Goal: Information Seeking & Learning: Learn about a topic

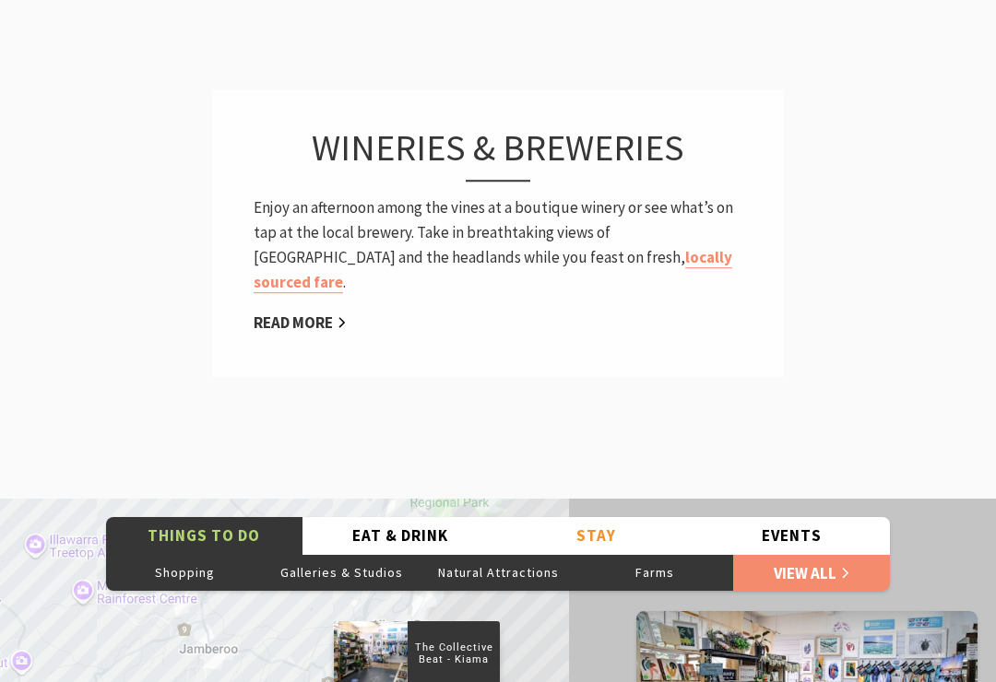
scroll to position [2670, 0]
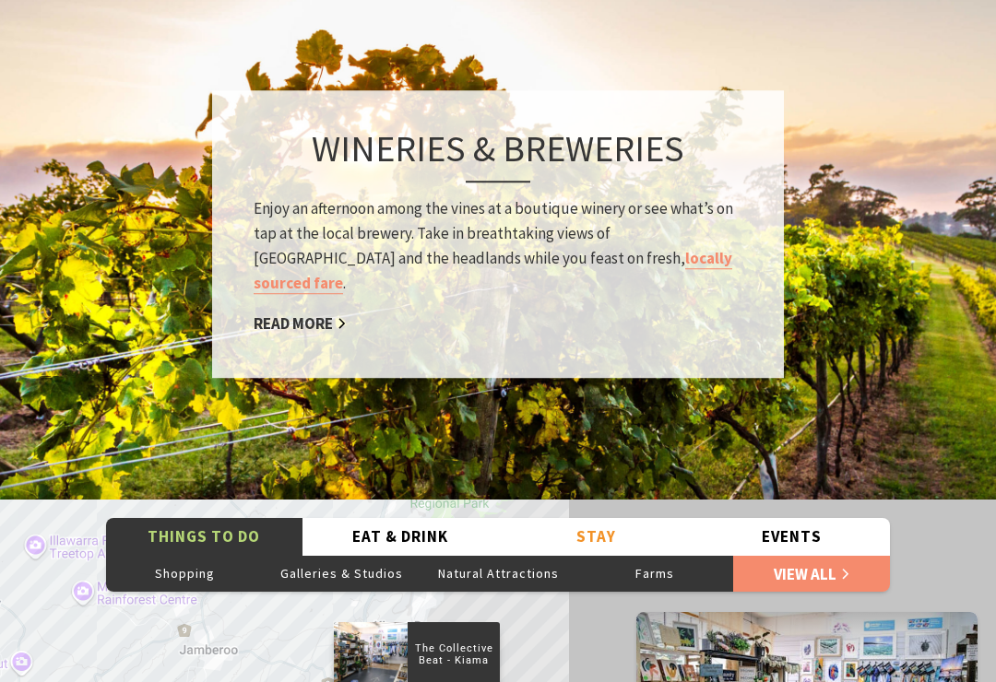
click at [319, 314] on link "Read More" at bounding box center [300, 324] width 93 height 21
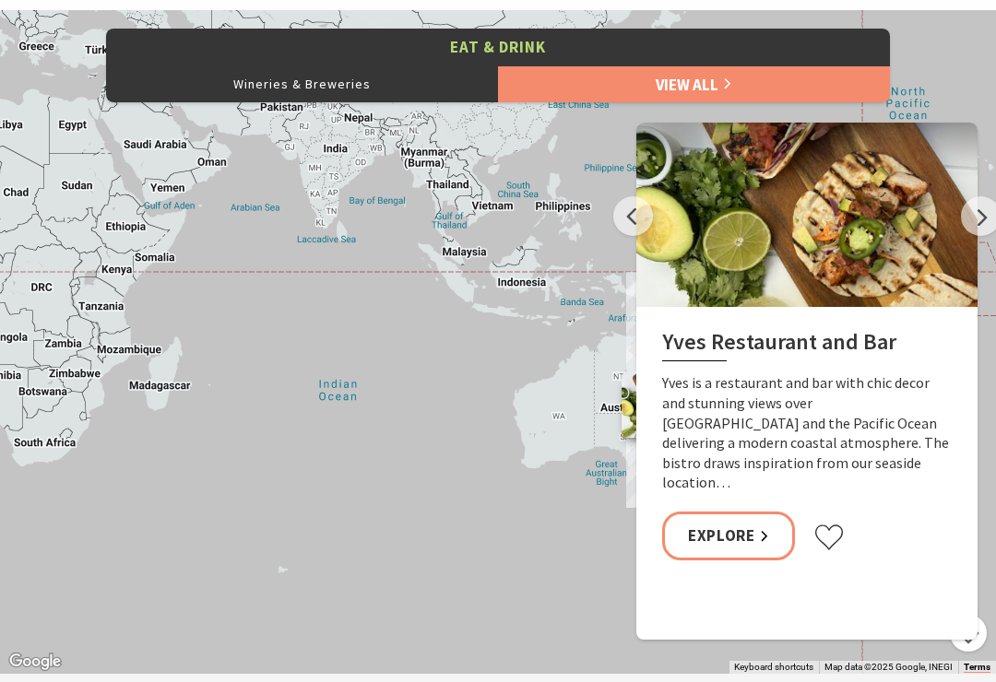
scroll to position [819, 0]
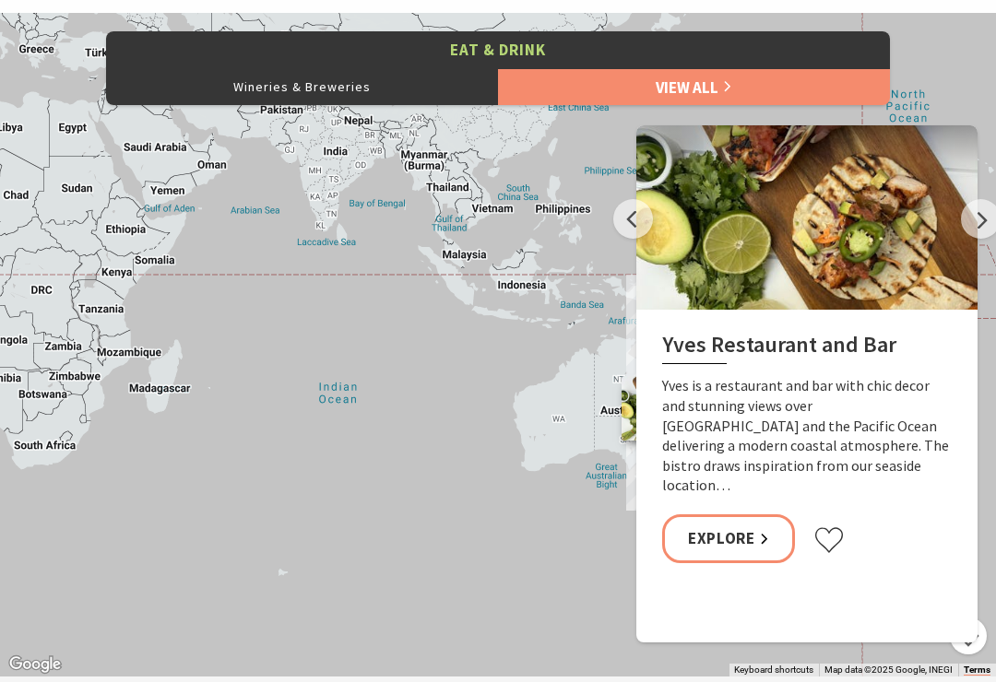
click at [976, 215] on button "Next" at bounding box center [981, 219] width 40 height 40
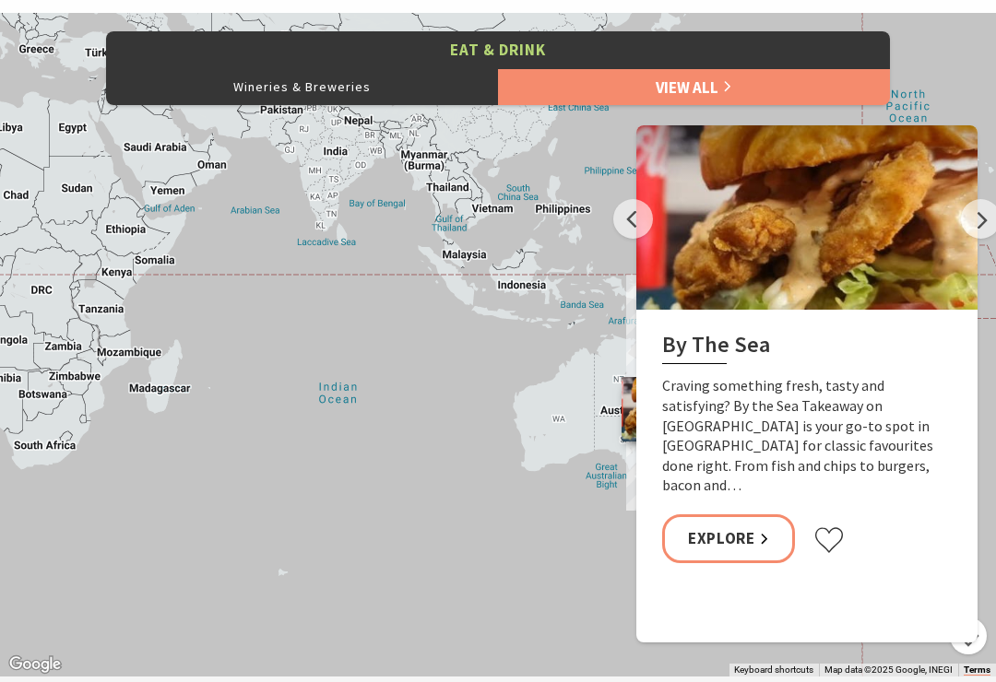
click at [980, 212] on button "Next" at bounding box center [981, 219] width 40 height 40
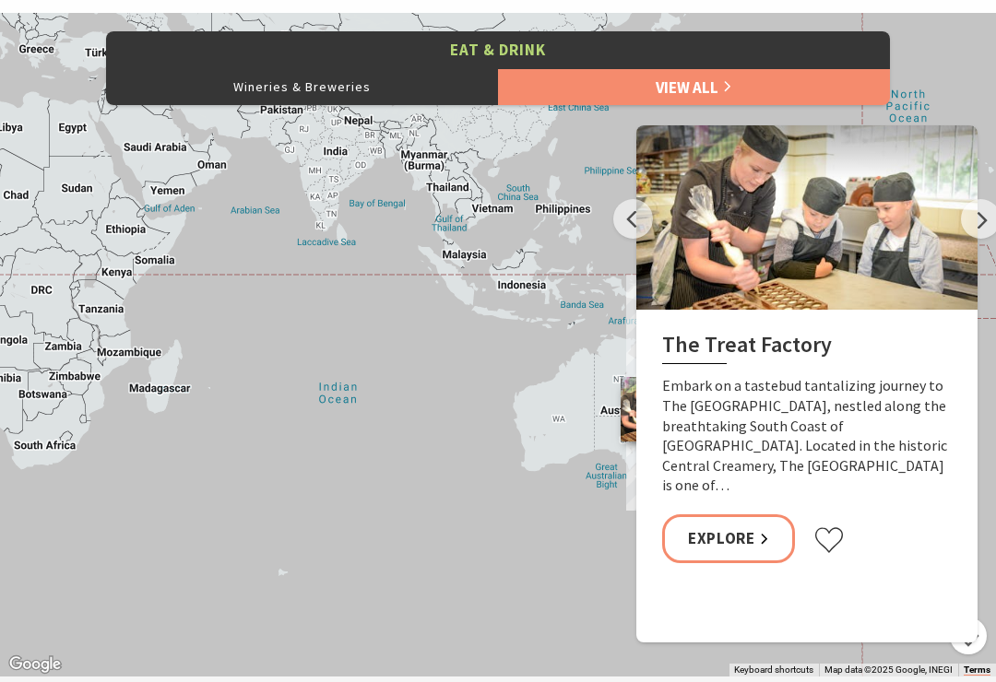
click at [973, 220] on button "Next" at bounding box center [981, 219] width 40 height 40
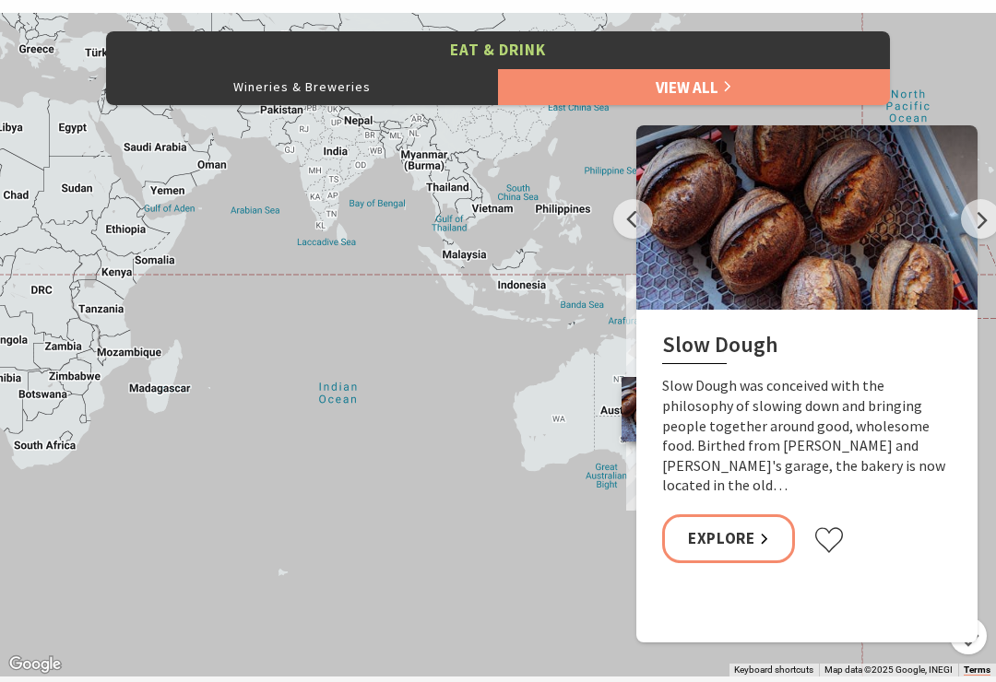
click at [983, 222] on button "Next" at bounding box center [981, 219] width 40 height 40
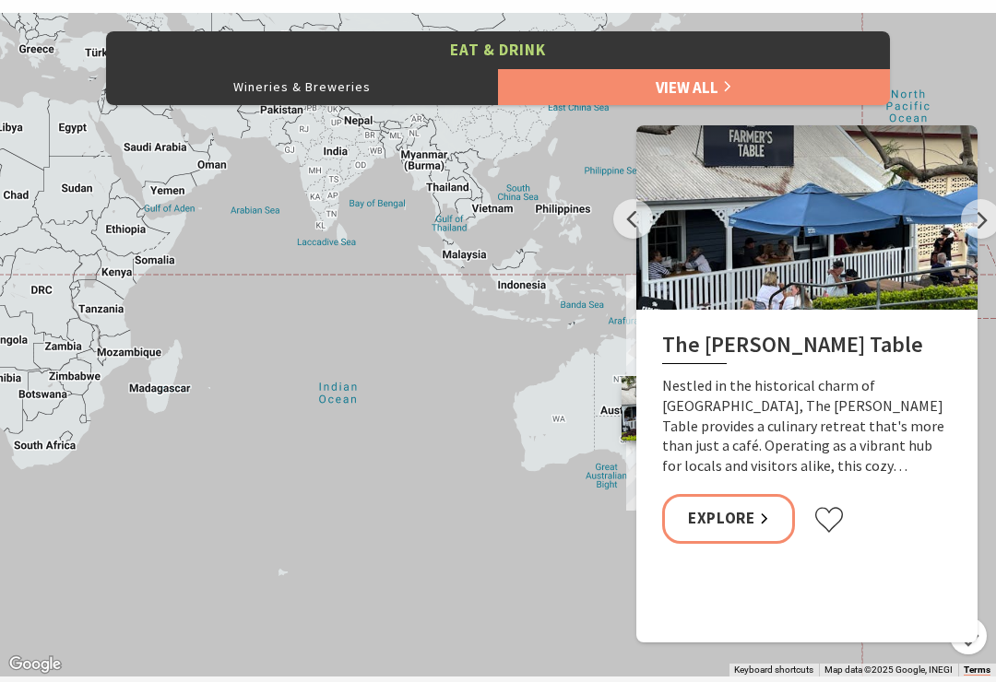
click at [981, 220] on button "Next" at bounding box center [981, 219] width 40 height 40
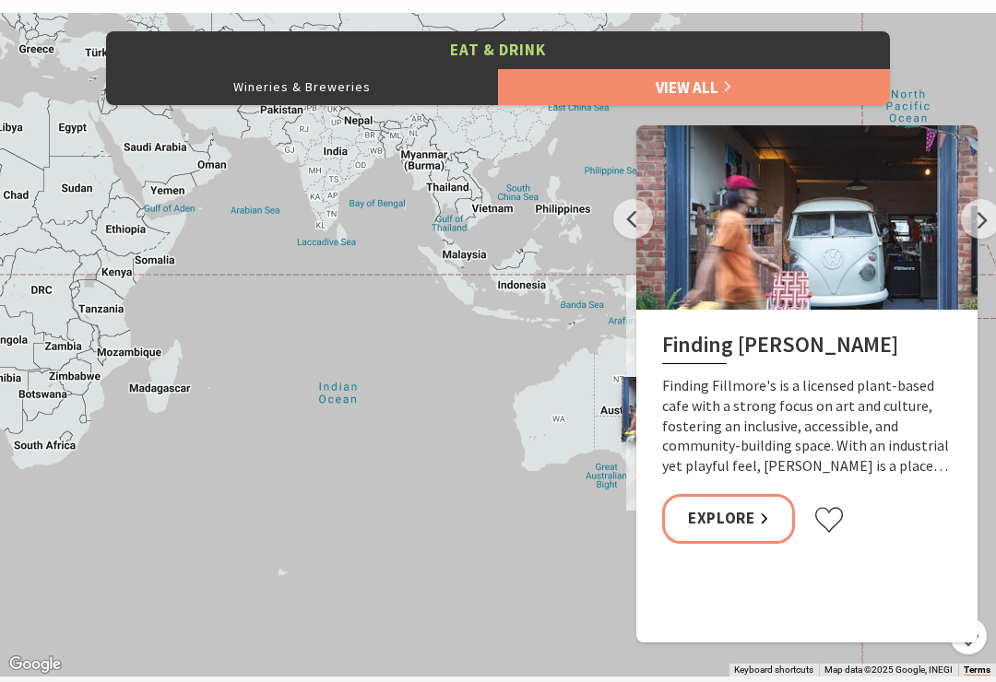
click at [965, 227] on button "Next" at bounding box center [981, 219] width 40 height 40
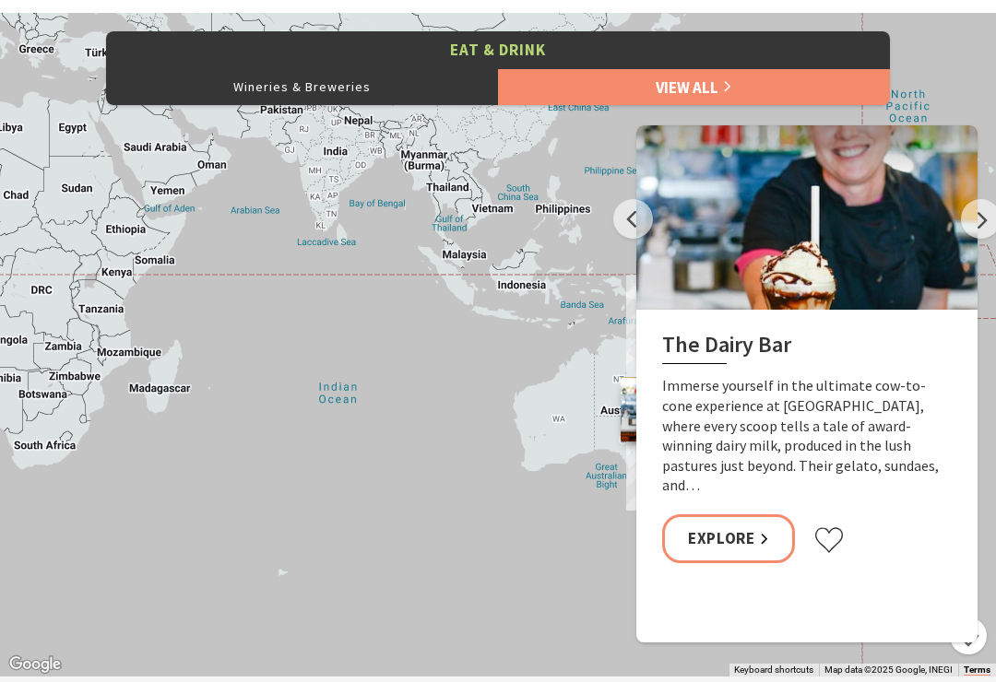
click at [968, 229] on button "Next" at bounding box center [981, 219] width 40 height 40
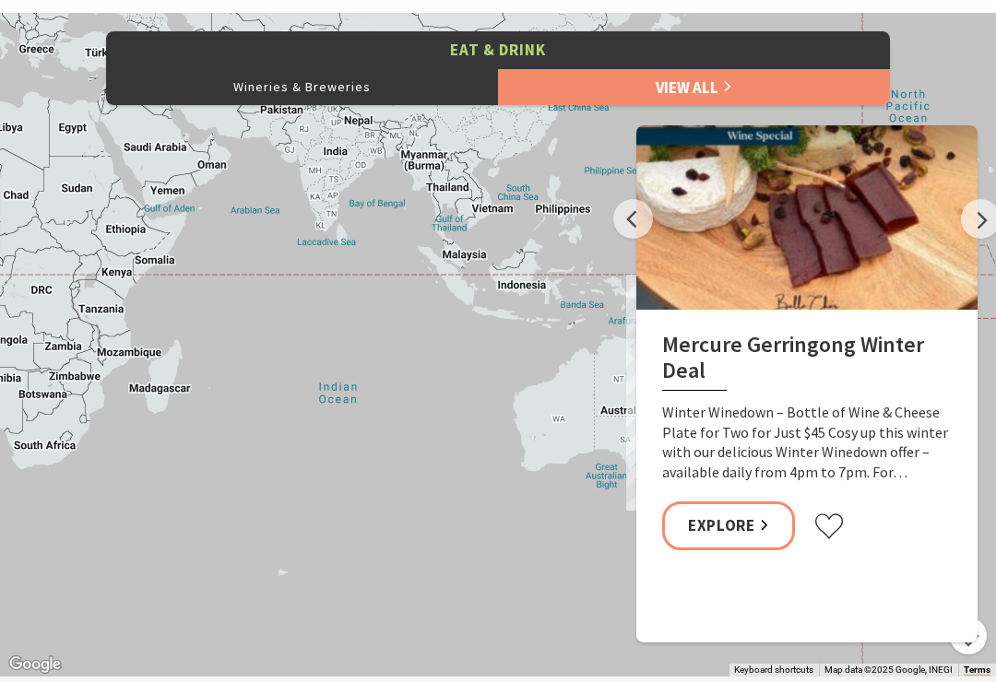
click at [987, 222] on button "Next" at bounding box center [981, 219] width 40 height 40
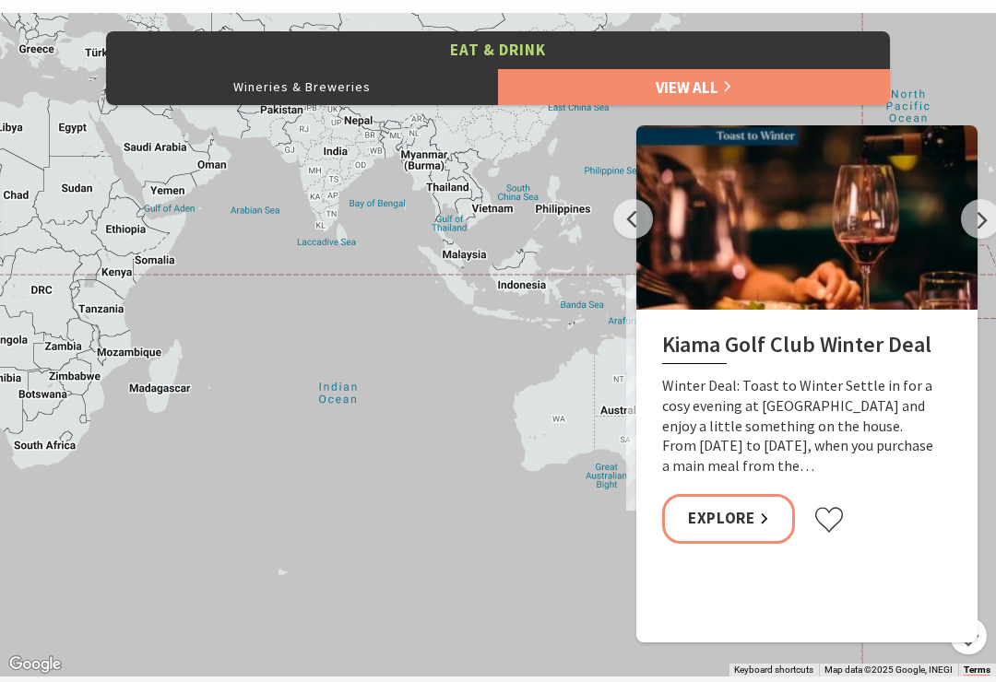
click at [991, 210] on button "Next" at bounding box center [981, 219] width 40 height 40
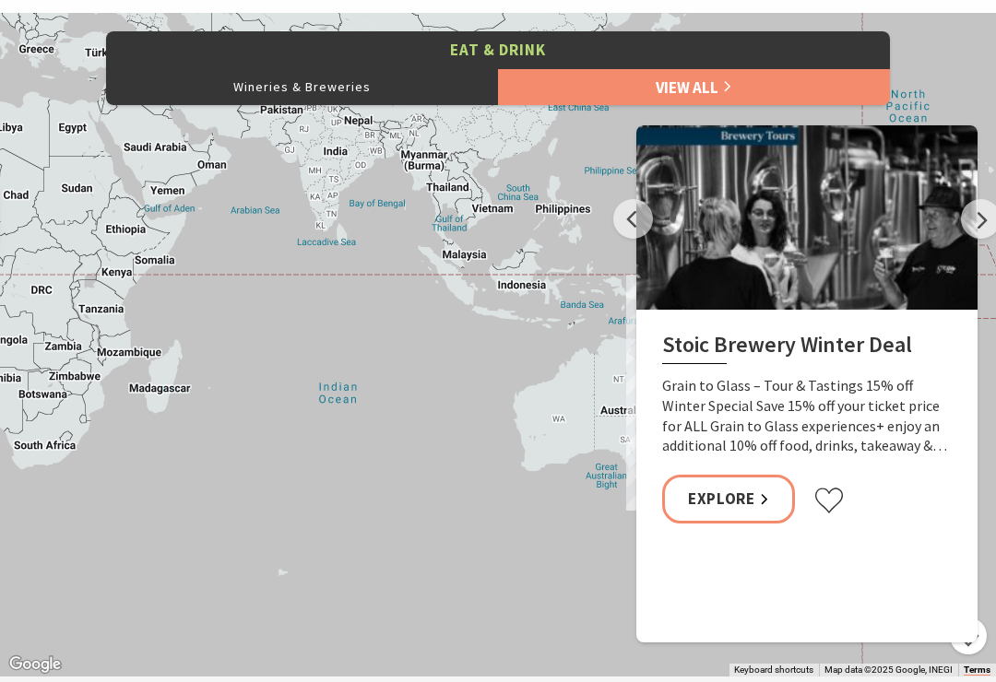
click at [980, 218] on button "Next" at bounding box center [981, 219] width 40 height 40
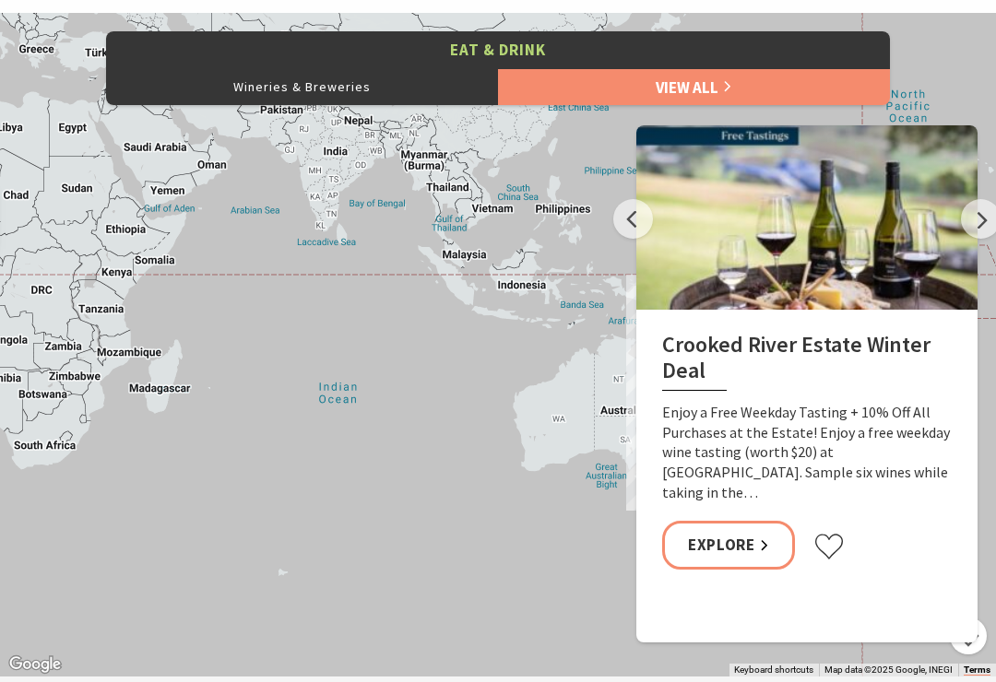
click at [986, 219] on button "Next" at bounding box center [981, 219] width 40 height 40
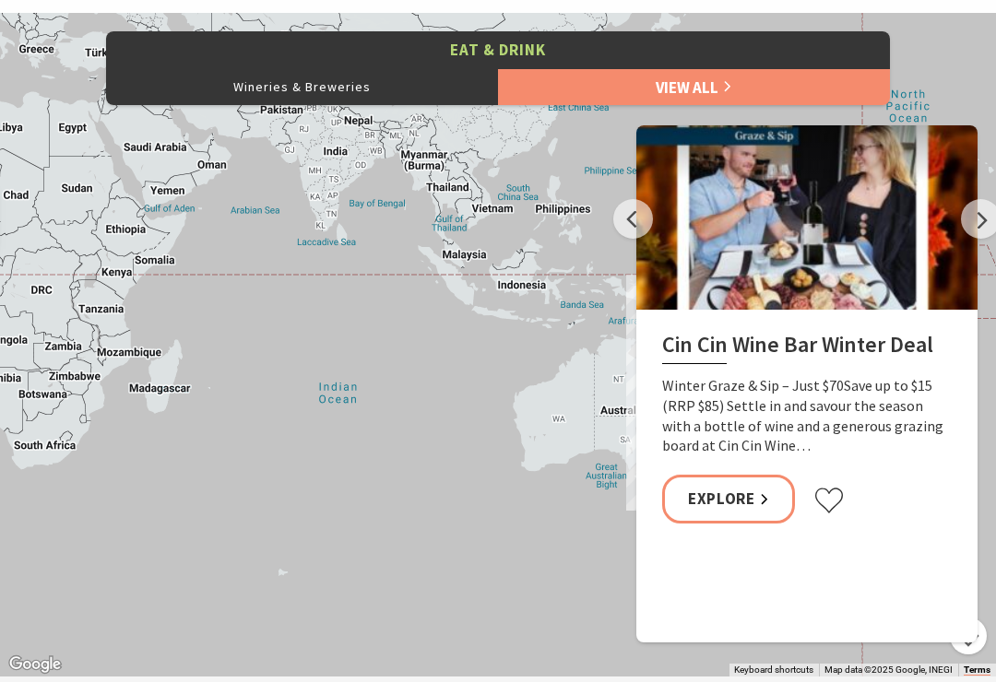
click at [987, 223] on button "Next" at bounding box center [981, 219] width 40 height 40
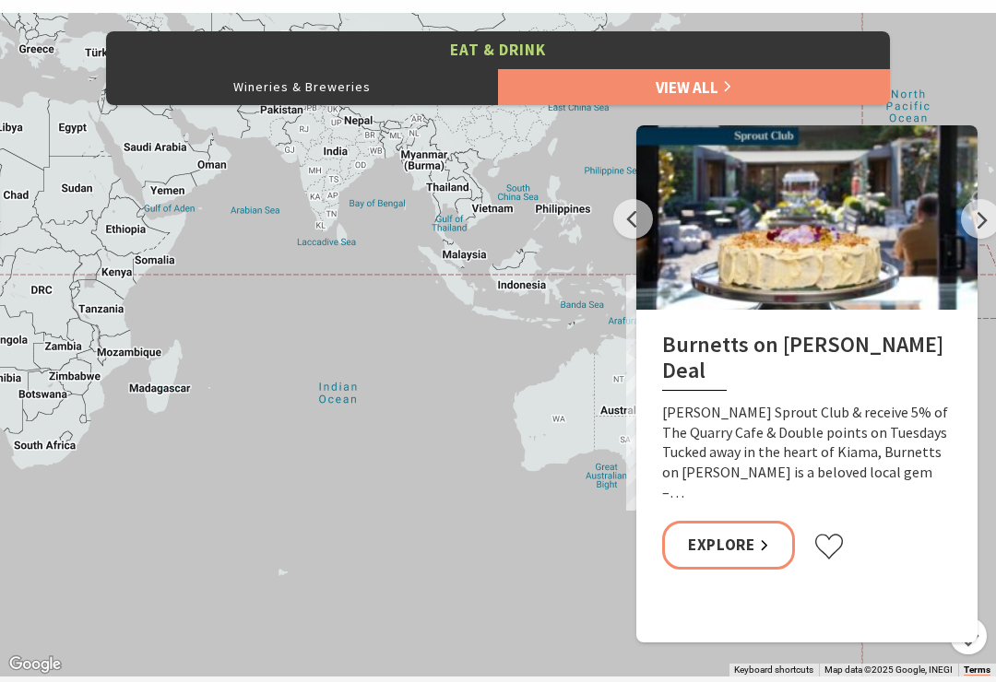
click at [982, 226] on button "Next" at bounding box center [981, 219] width 40 height 40
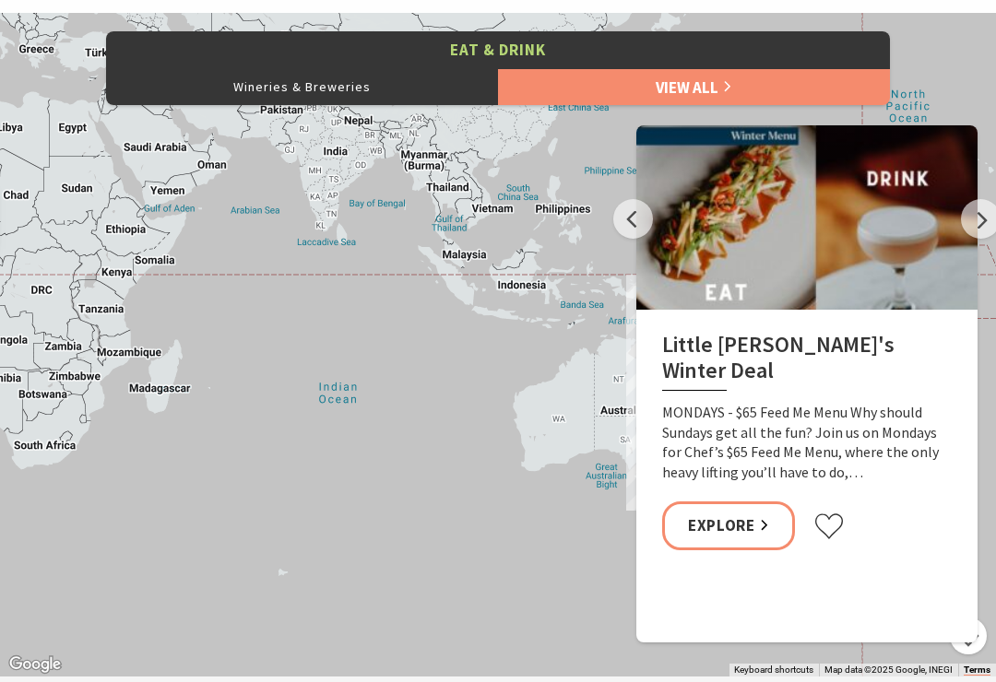
click at [984, 214] on button "Next" at bounding box center [981, 219] width 40 height 40
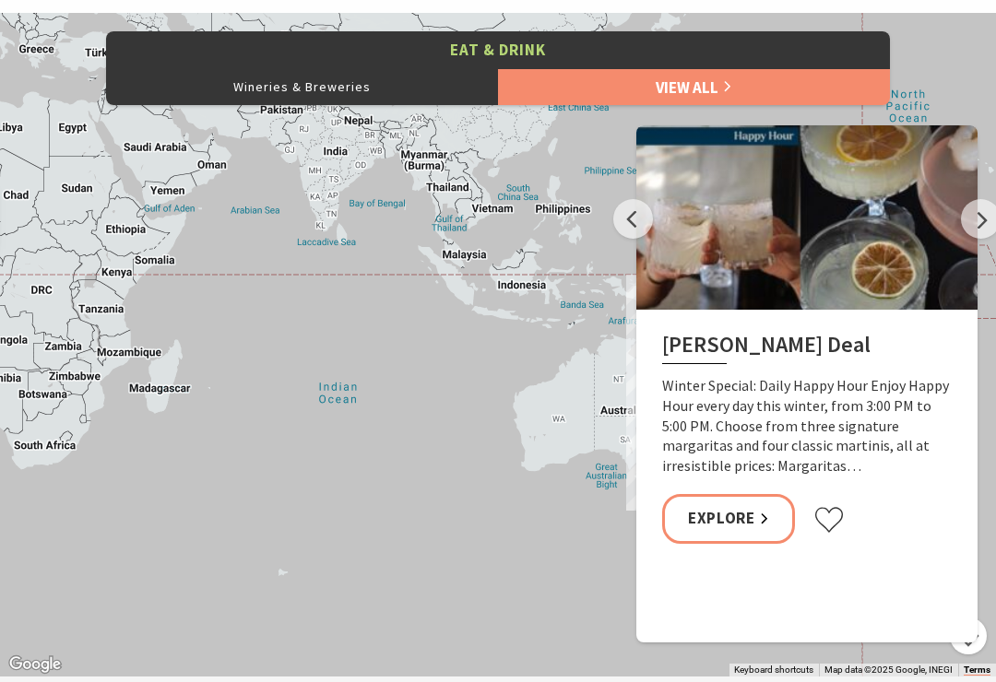
click at [989, 215] on button "Next" at bounding box center [981, 219] width 40 height 40
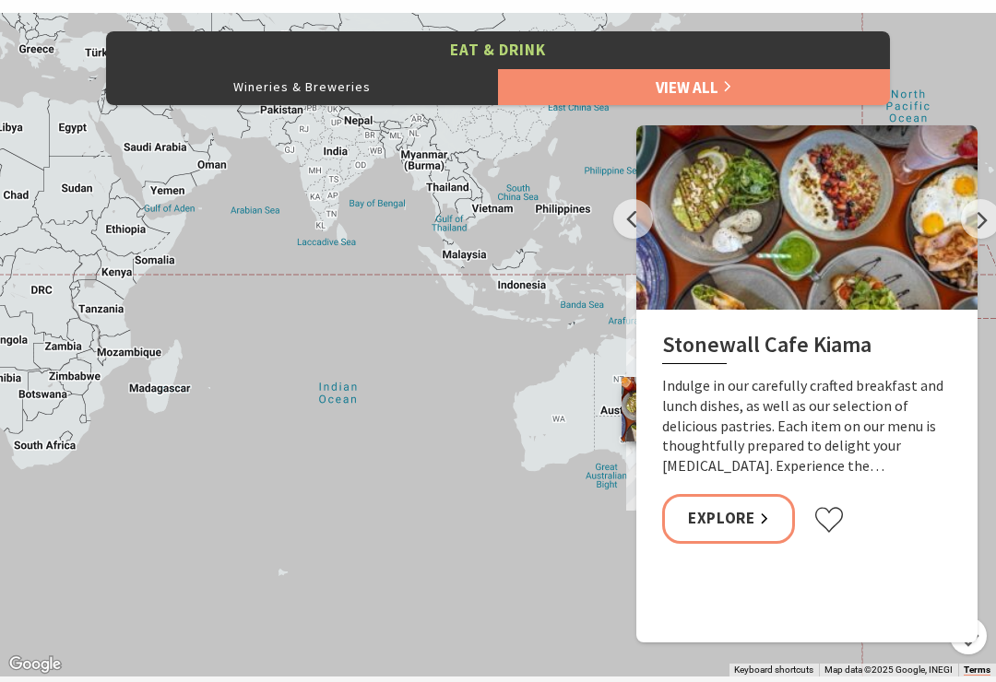
click at [987, 224] on button "Next" at bounding box center [981, 219] width 40 height 40
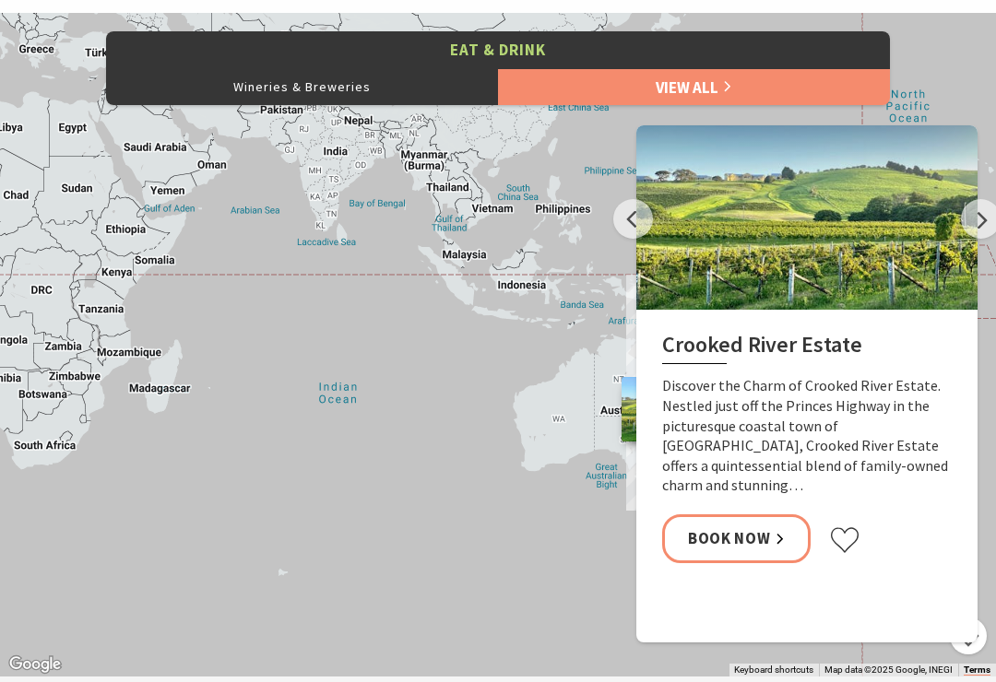
click at [987, 225] on button "Next" at bounding box center [981, 219] width 40 height 40
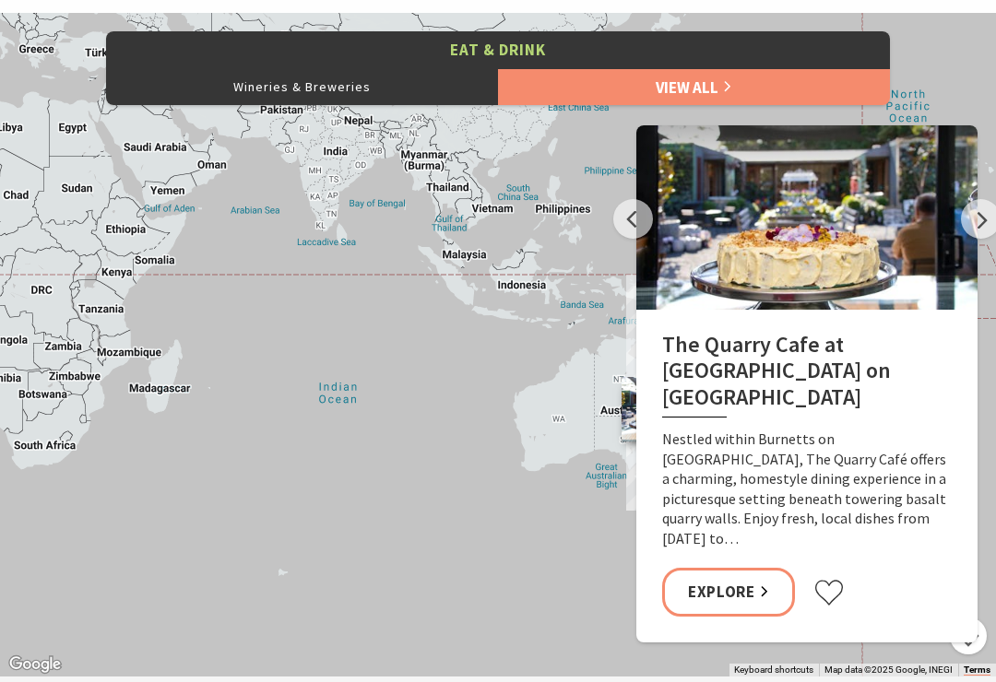
click at [987, 221] on button "Next" at bounding box center [981, 219] width 40 height 40
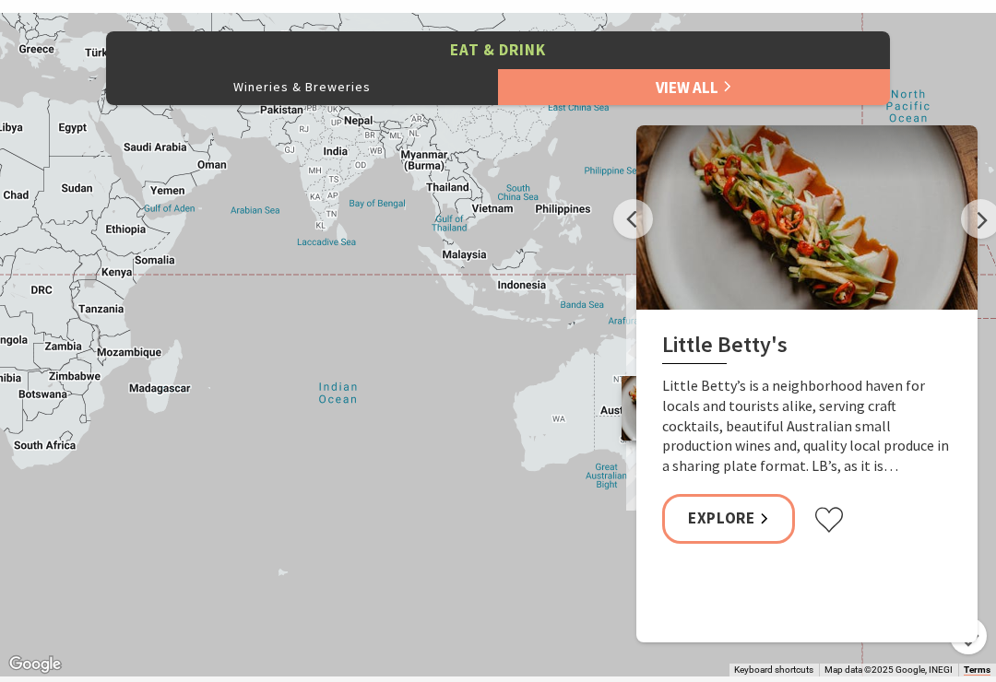
click at [987, 220] on button "Next" at bounding box center [981, 219] width 40 height 40
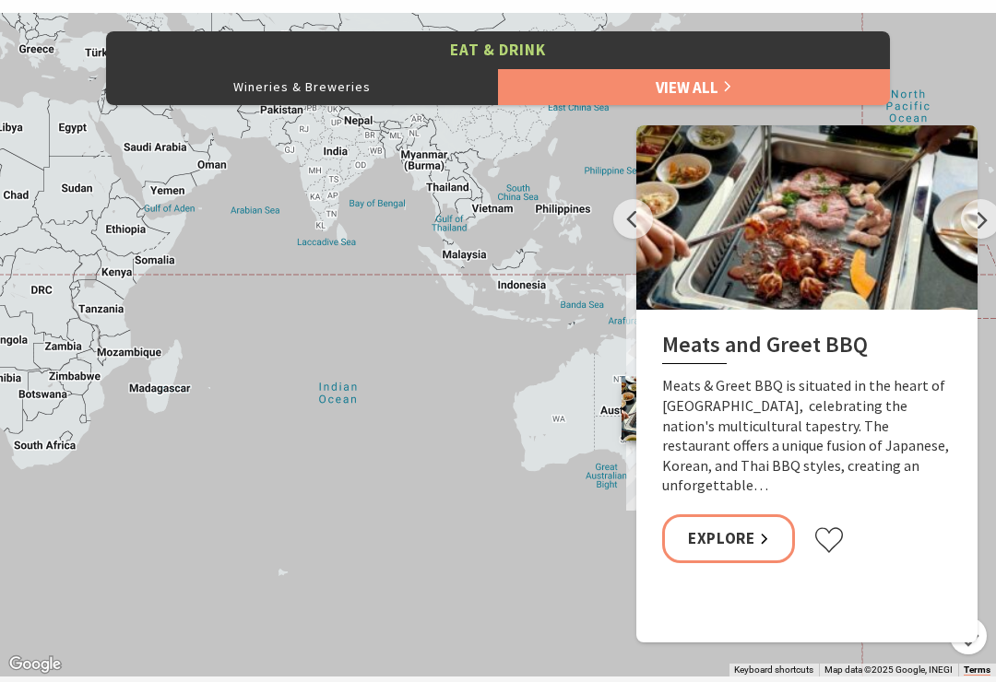
click at [991, 222] on button "Next" at bounding box center [981, 219] width 40 height 40
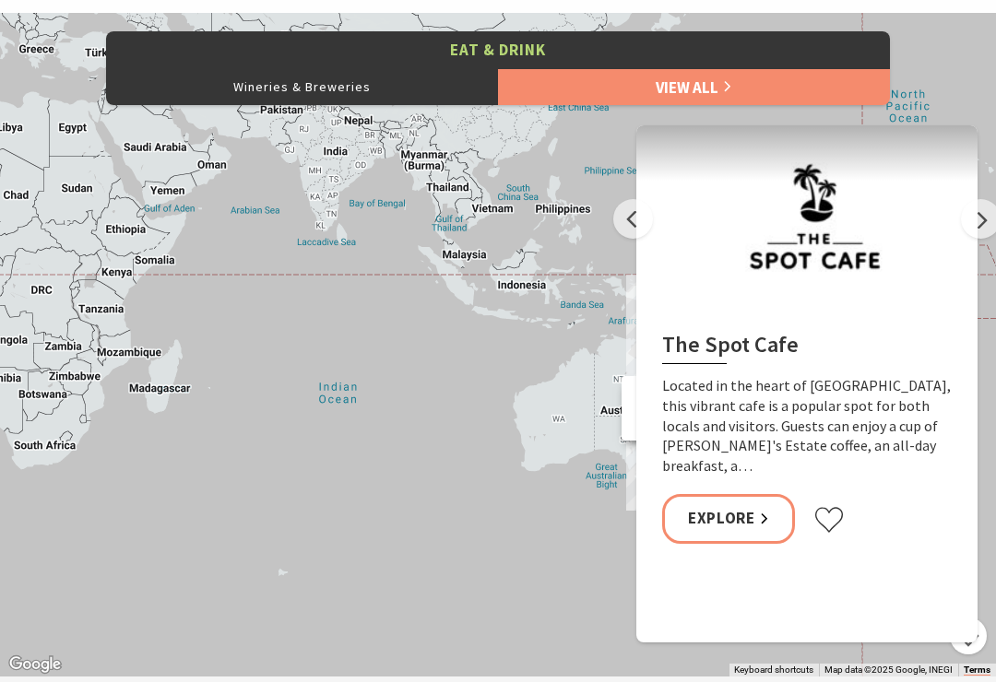
click at [984, 228] on button "Next" at bounding box center [981, 219] width 40 height 40
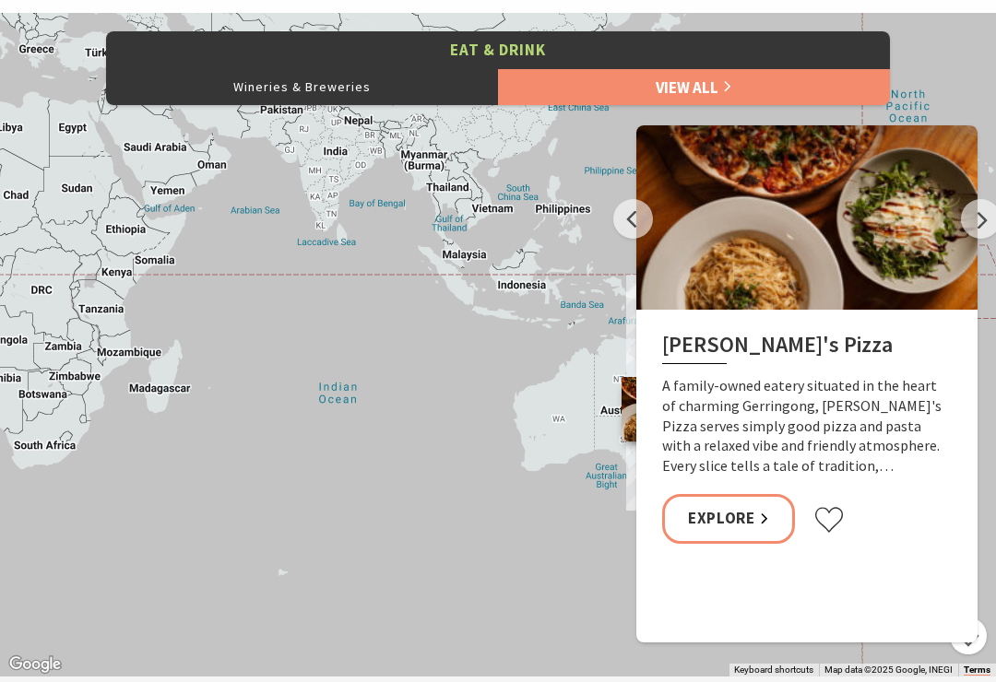
click at [988, 222] on button "Next" at bounding box center [981, 219] width 40 height 40
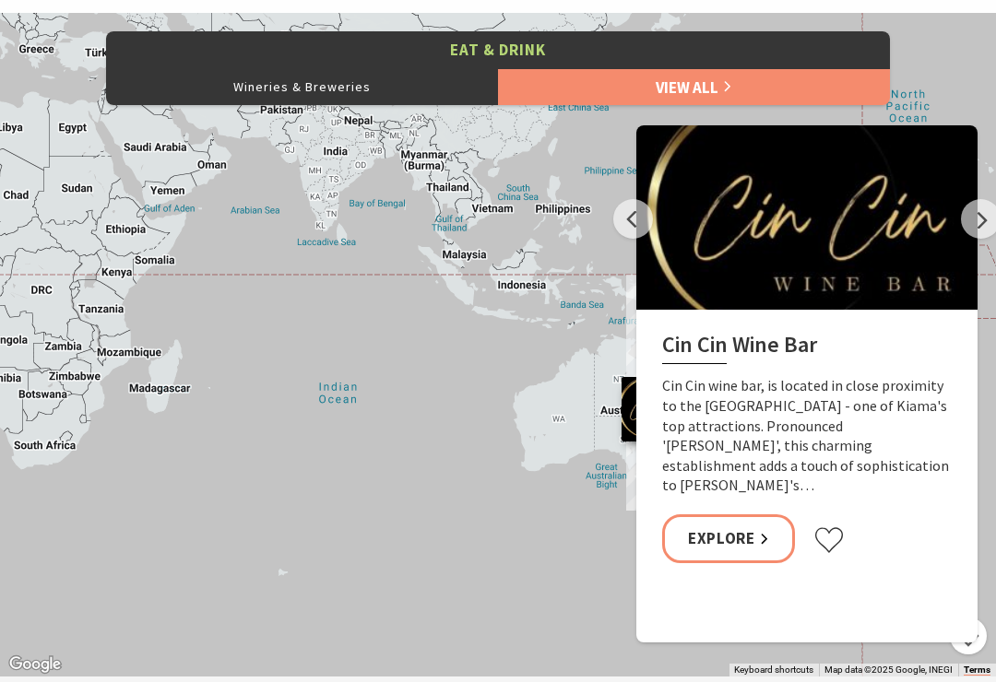
click at [984, 221] on button "Next" at bounding box center [981, 219] width 40 height 40
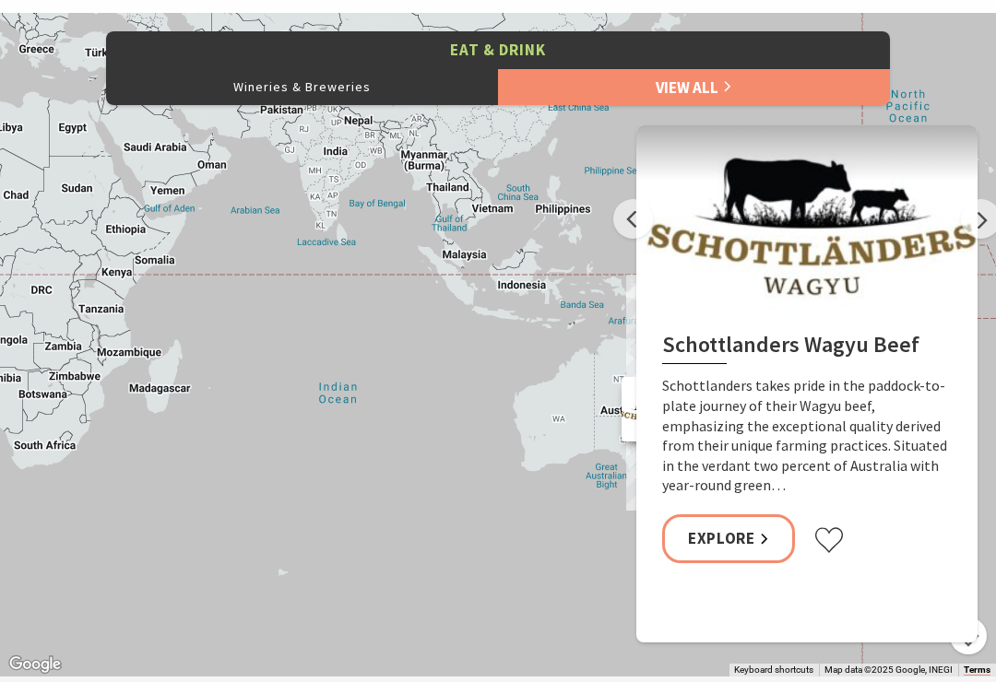
click at [984, 222] on button "Next" at bounding box center [981, 219] width 40 height 40
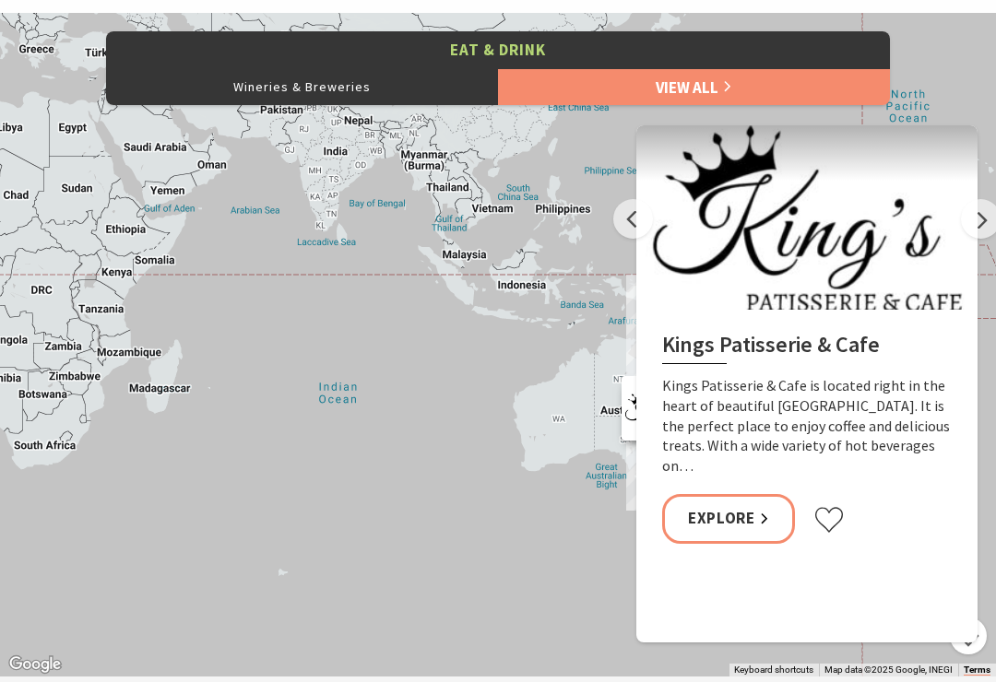
click at [633, 215] on button "Previous" at bounding box center [633, 219] width 40 height 40
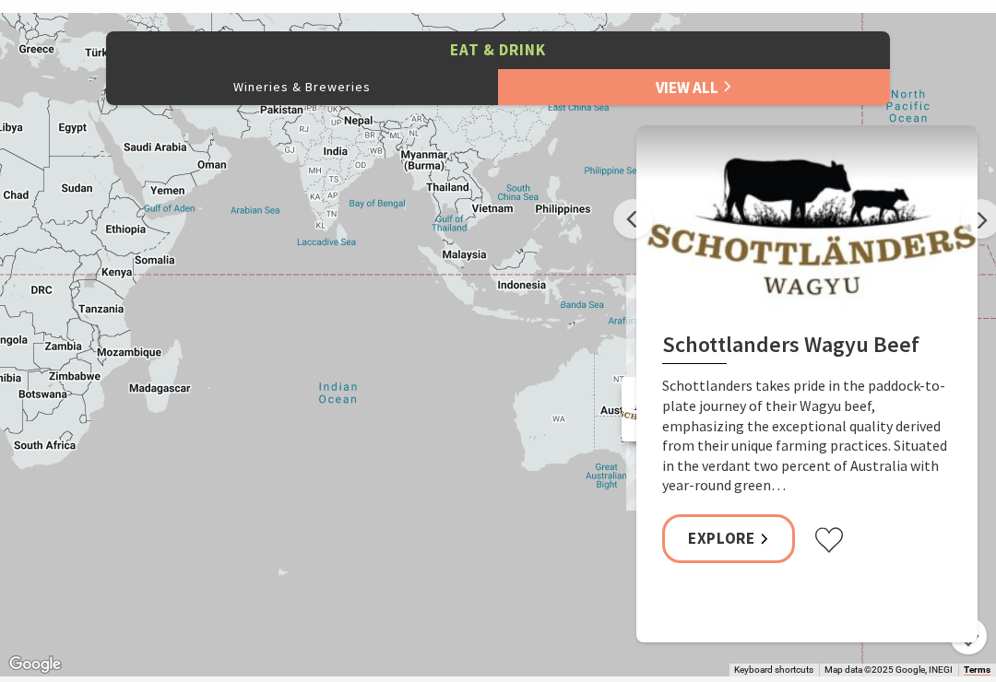
click at [750, 527] on link "Explore" at bounding box center [728, 539] width 133 height 49
click at [652, 212] on button "Previous" at bounding box center [633, 219] width 40 height 40
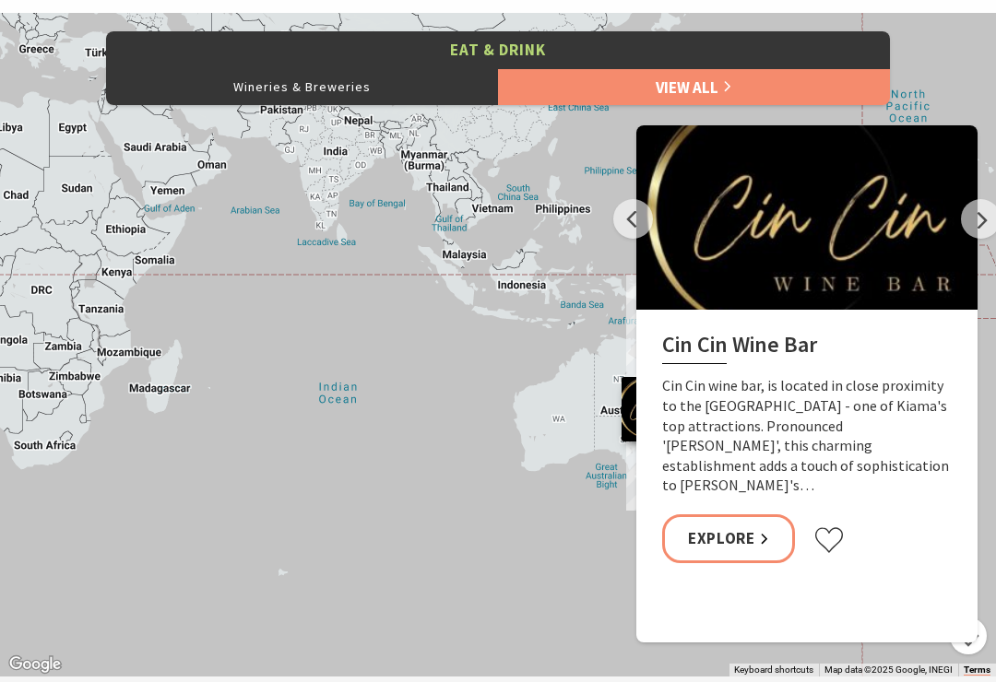
click at [420, 85] on button "Wineries & Breweries" at bounding box center [302, 86] width 392 height 37
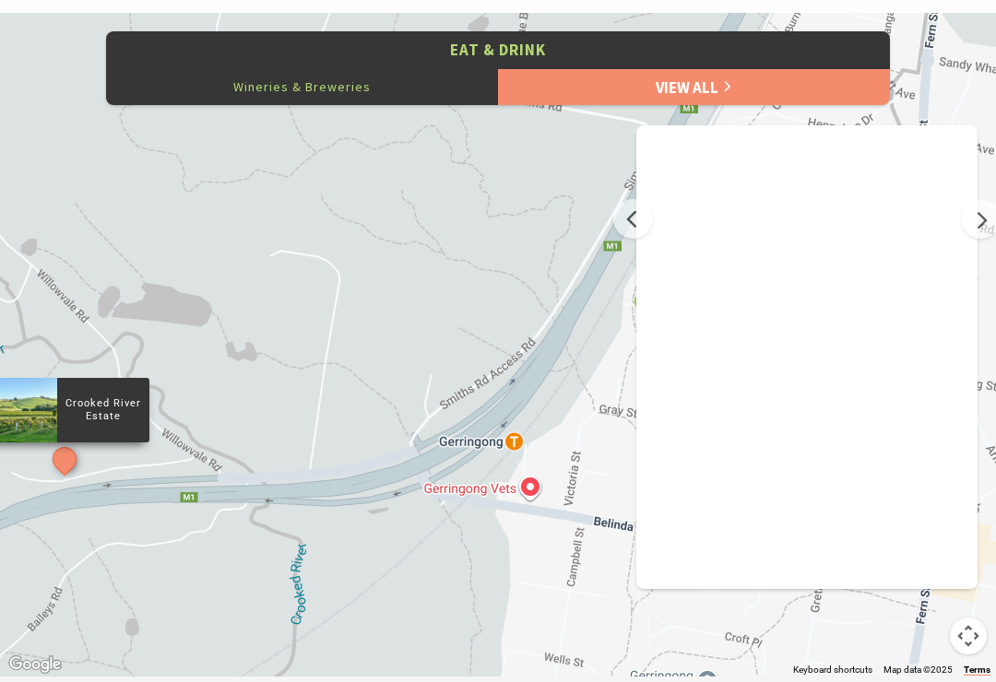
scroll to position [818, 0]
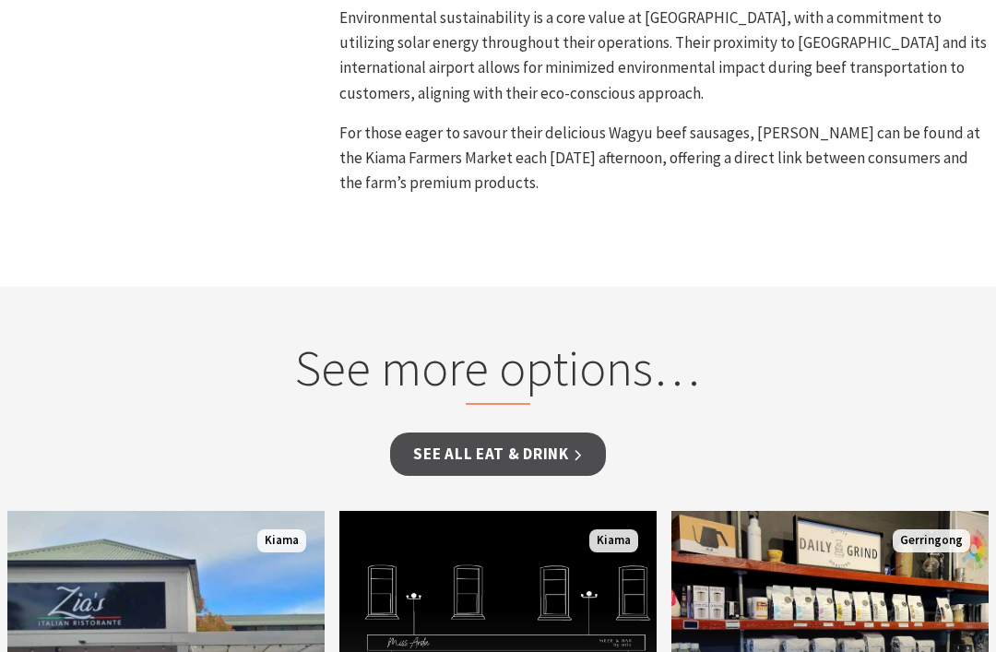
scroll to position [1046, 0]
